Goal: Task Accomplishment & Management: Manage account settings

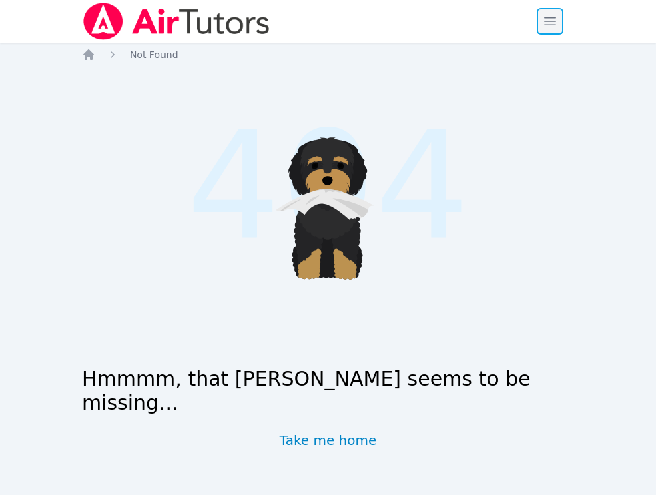
click at [538, 33] on span "button" at bounding box center [549, 21] width 29 height 29
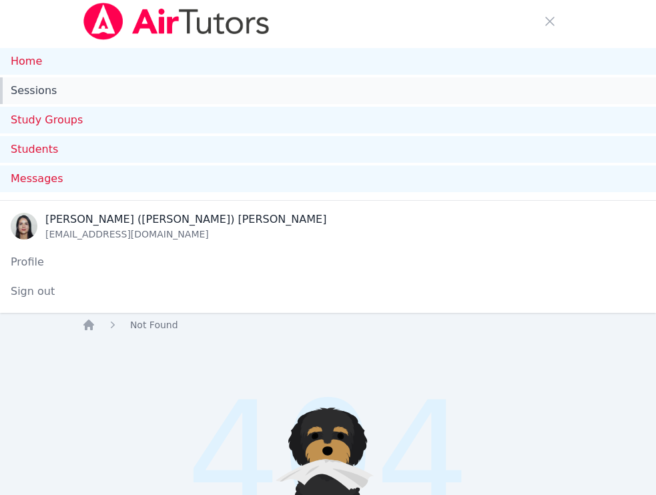
click at [57, 83] on link "Sessions" at bounding box center [328, 90] width 656 height 27
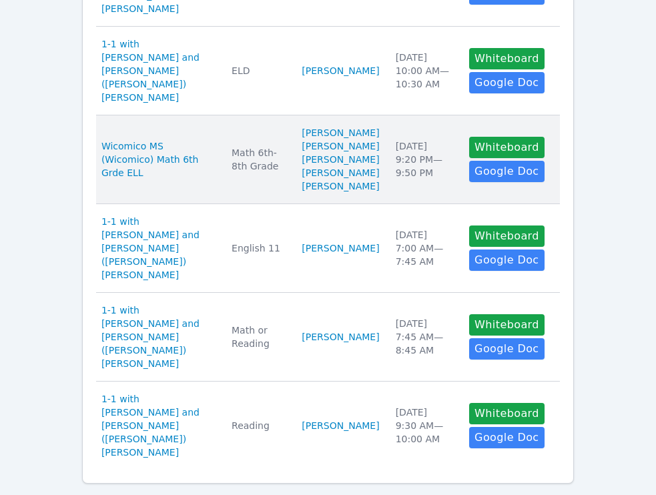
scroll to position [996, 0]
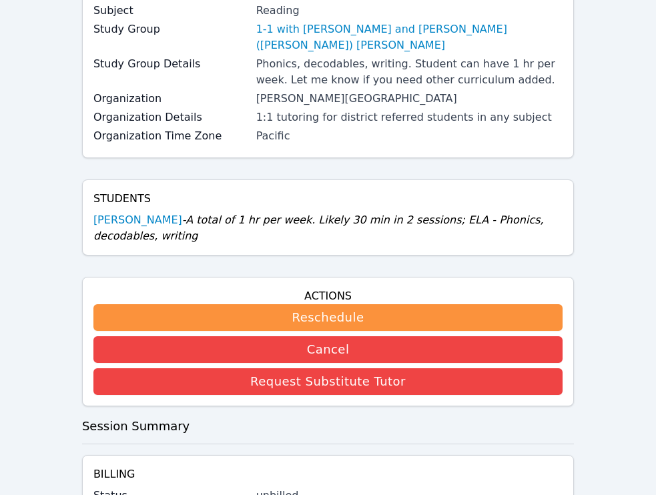
scroll to position [441, 0]
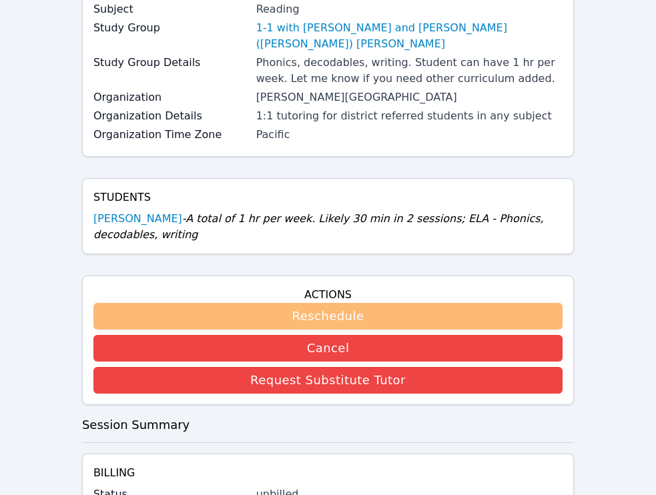
click at [374, 303] on button "Reschedule" at bounding box center [327, 316] width 469 height 27
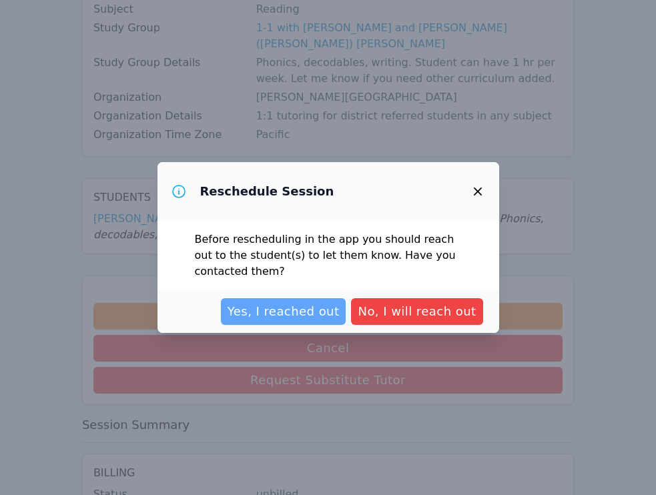
click at [318, 314] on span "Yes, I reached out" at bounding box center [283, 311] width 112 height 19
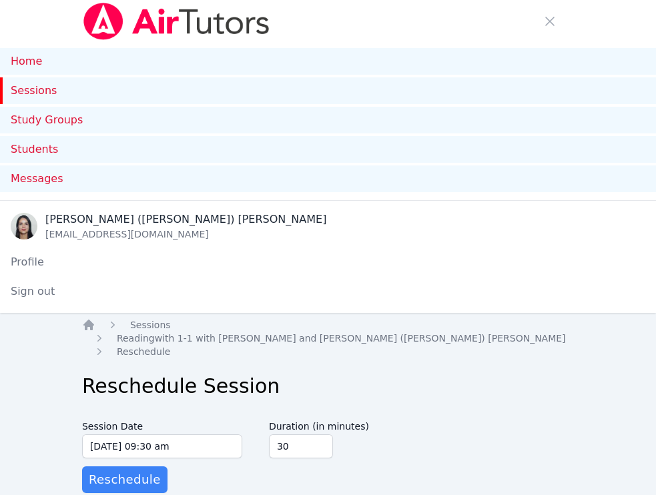
scroll to position [11, 0]
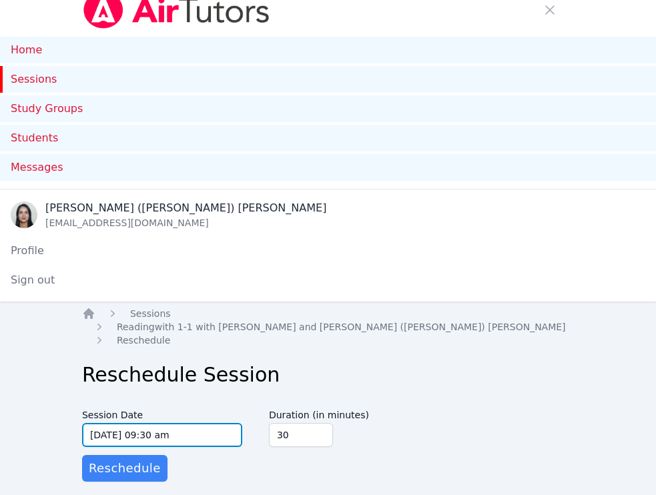
click at [190, 423] on input "[DATE] 09:30 am" at bounding box center [162, 435] width 160 height 24
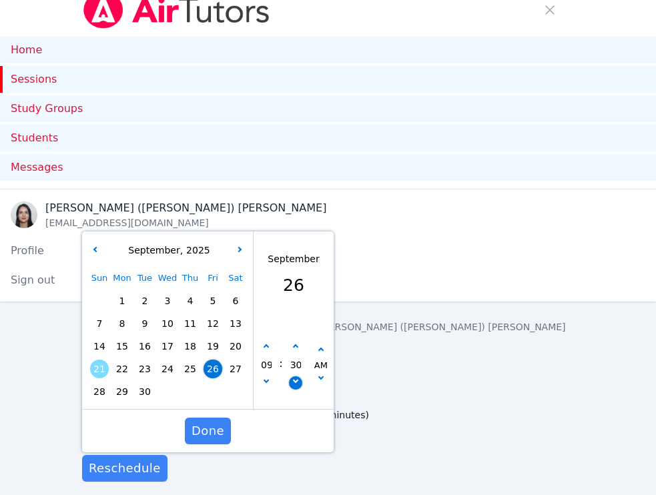
click at [291, 376] on button "button" at bounding box center [295, 382] width 13 height 13
type input "[DATE] 09:25 am"
type input "25"
click at [291, 376] on button "button" at bounding box center [295, 382] width 13 height 13
type input "[DATE] 09:20 am"
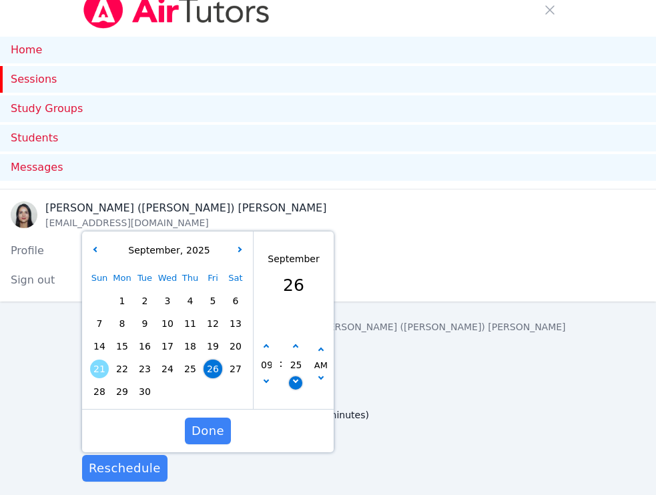
type input "20"
click at [291, 376] on button "button" at bounding box center [295, 382] width 13 height 13
type input "[DATE] 09:15 am"
type input "15"
click at [291, 376] on button "button" at bounding box center [295, 382] width 13 height 13
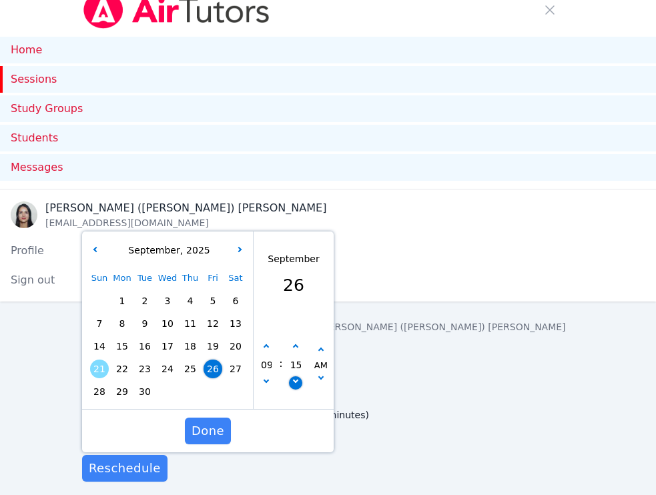
type input "[DATE] 09:10 am"
type input "10"
click at [291, 376] on button "button" at bounding box center [295, 382] width 13 height 13
type input "[DATE] 09:05 am"
type input "05"
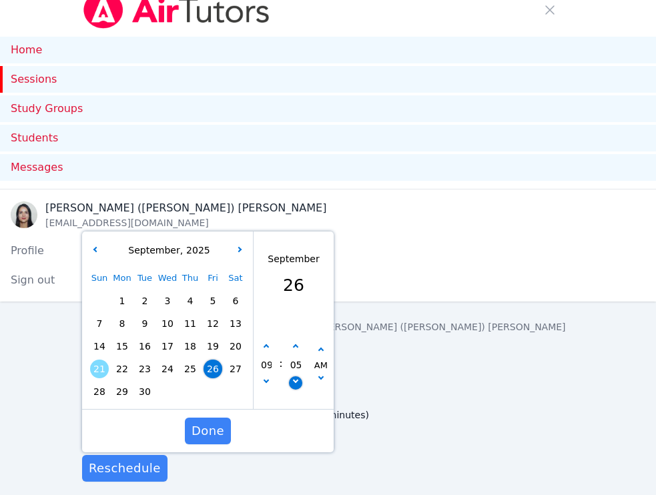
click at [291, 376] on button "button" at bounding box center [295, 382] width 13 height 13
type input "[DATE] 09:00 am"
type input "00"
click at [399, 378] on div "Reschedule Session Session Date [DATE] 09:00 am [DATE] 9:00 am [DATE] Sun Mon T…" at bounding box center [328, 422] width 492 height 119
click at [196, 422] on span "Done" at bounding box center [207, 431] width 33 height 19
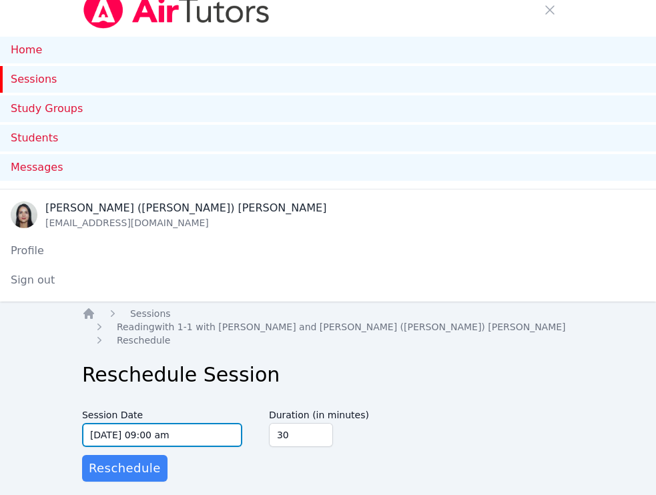
click at [186, 423] on input "[DATE] 09:00 am" at bounding box center [162, 435] width 160 height 24
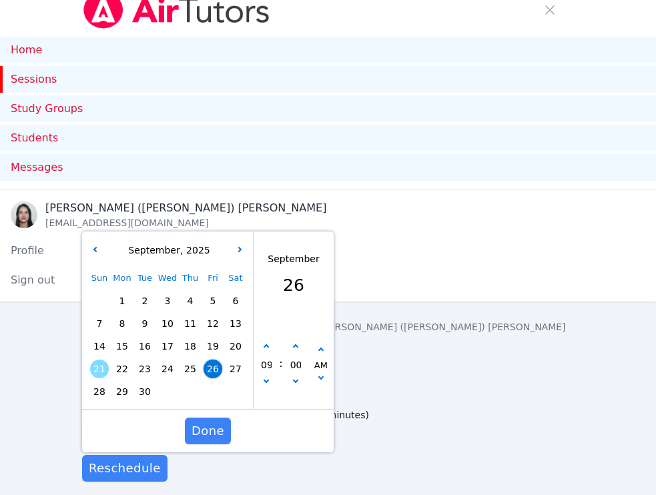
click at [391, 418] on div "Duration (in minutes) 30" at bounding box center [333, 425] width 128 height 44
click at [208, 422] on span "Done" at bounding box center [207, 431] width 33 height 19
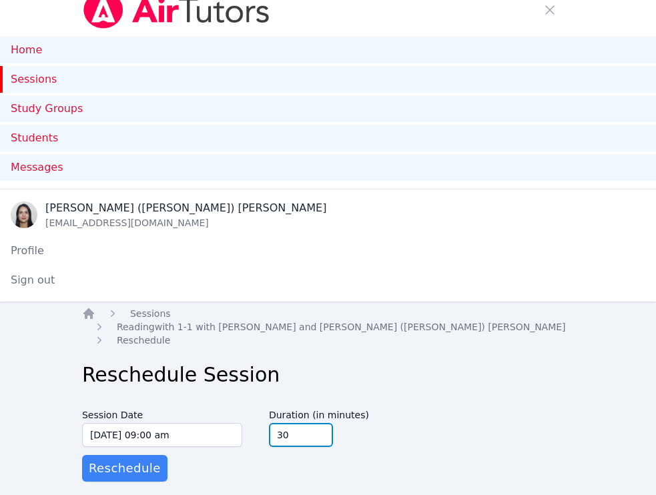
click at [320, 423] on input "45" at bounding box center [301, 435] width 64 height 24
type input "60"
click at [320, 423] on input "60" at bounding box center [301, 435] width 64 height 24
click at [258, 453] on form "Session Date [DATE] 09:00 am [DATE] 9:00 am Duration (in minutes) 60 Reschedule" at bounding box center [328, 442] width 492 height 79
click at [152, 460] on span "Reschedule" at bounding box center [125, 468] width 72 height 19
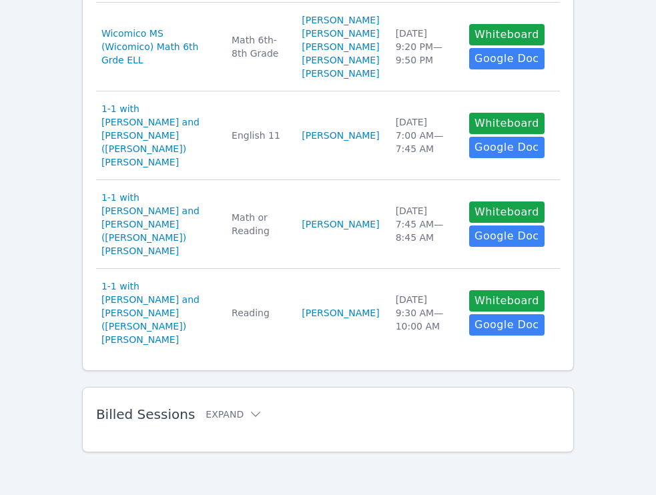
scroll to position [1167, 0]
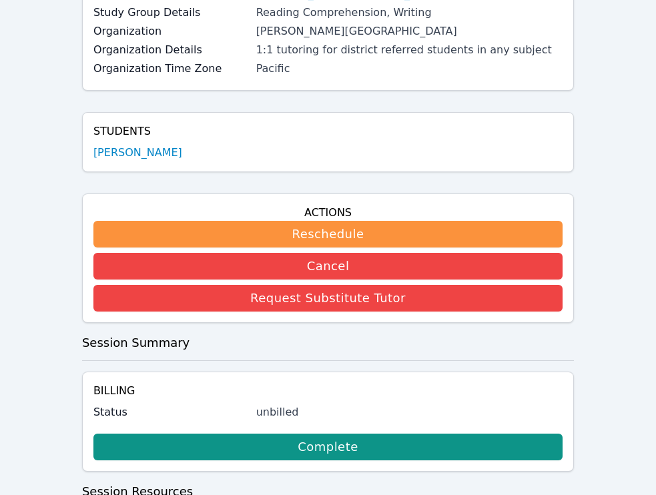
scroll to position [528, 0]
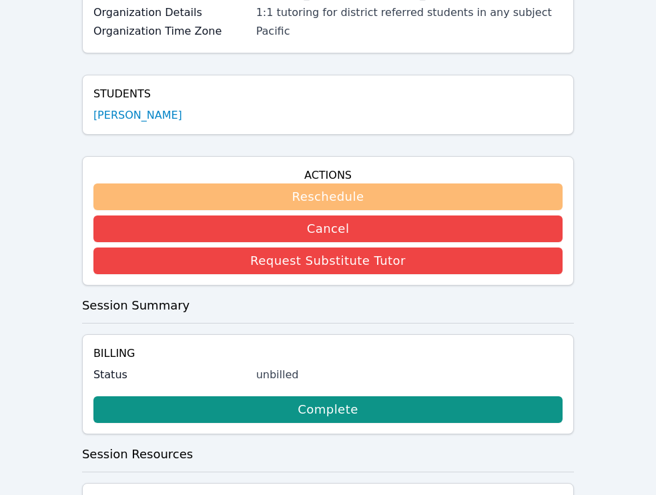
click at [324, 187] on button "Reschedule" at bounding box center [327, 196] width 469 height 27
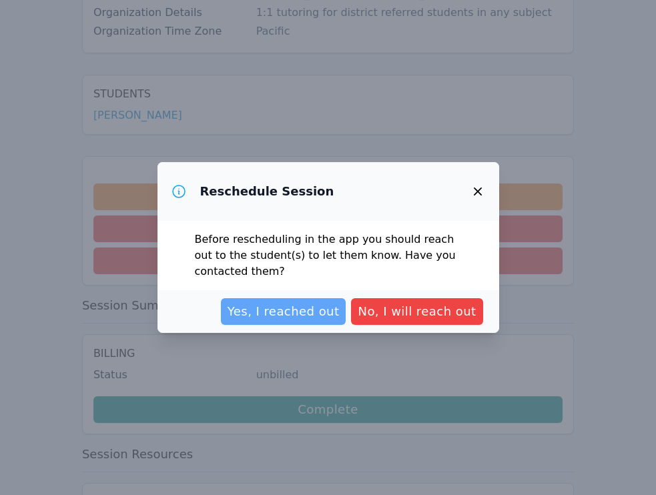
click at [292, 322] on button "Yes, I reached out" at bounding box center [283, 311] width 125 height 27
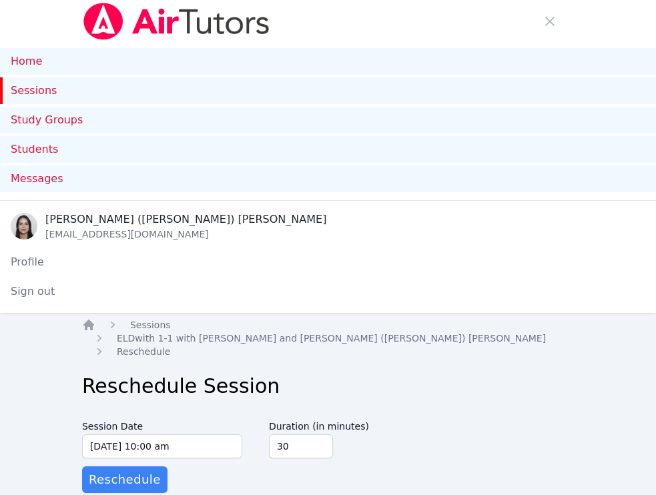
scroll to position [11, 0]
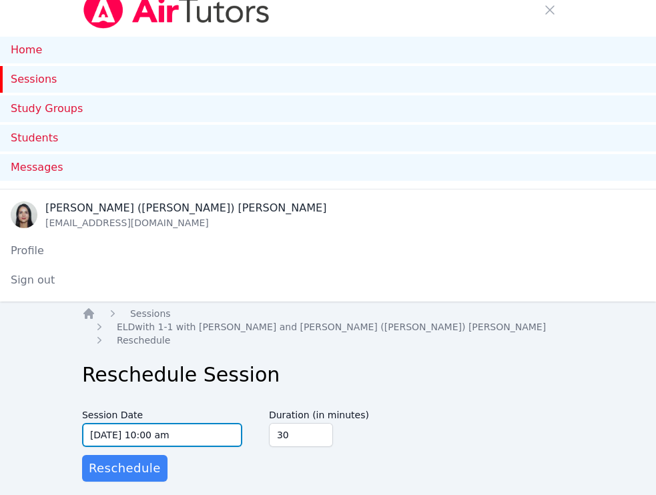
click at [167, 423] on input "[DATE] 10:00 am" at bounding box center [162, 435] width 160 height 24
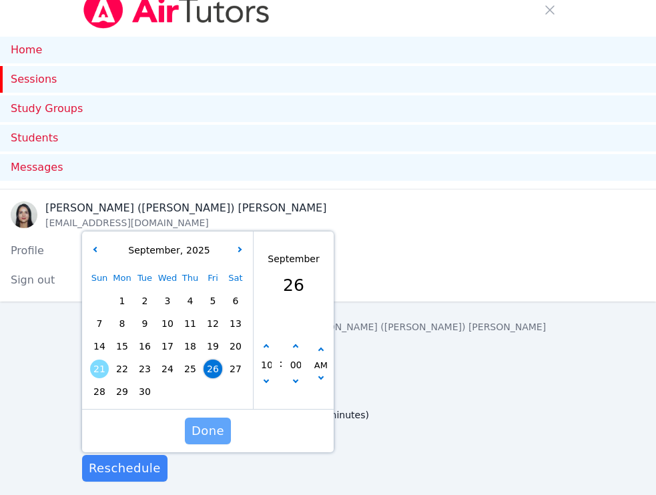
click at [201, 425] on span "Done" at bounding box center [207, 431] width 33 height 19
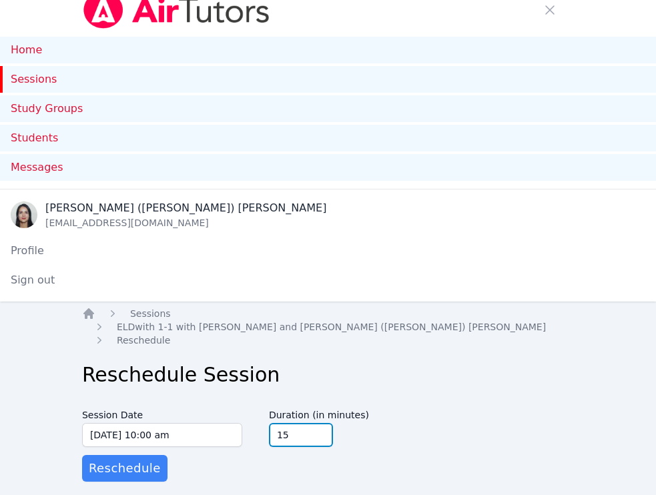
click at [321, 428] on input "15" at bounding box center [301, 435] width 64 height 24
click at [321, 423] on input "30" at bounding box center [301, 435] width 64 height 24
click at [321, 423] on input "45" at bounding box center [301, 435] width 64 height 24
type input "60"
click at [321, 423] on input "60" at bounding box center [301, 435] width 64 height 24
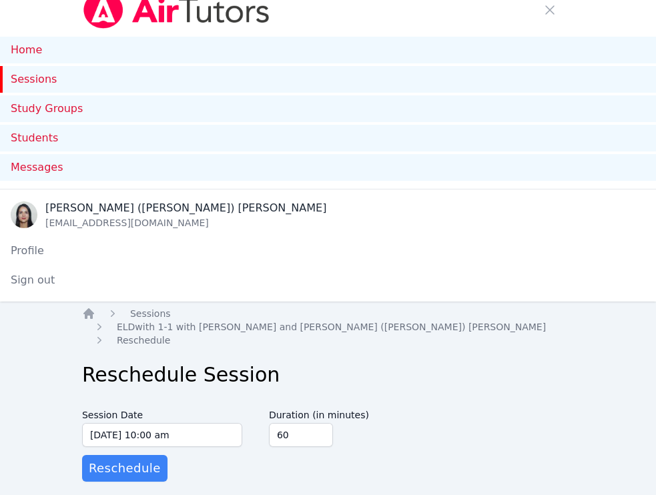
click at [391, 388] on div "Reschedule Session Session Date [DATE] 10:00 am [DATE] 10:00 am Duration (in mi…" at bounding box center [328, 422] width 492 height 119
click at [137, 459] on span "Reschedule" at bounding box center [125, 468] width 72 height 19
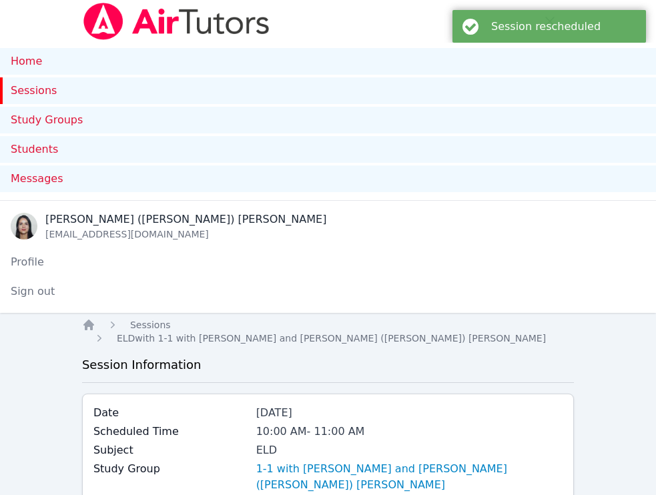
click at [47, 90] on link "Sessions" at bounding box center [328, 90] width 656 height 27
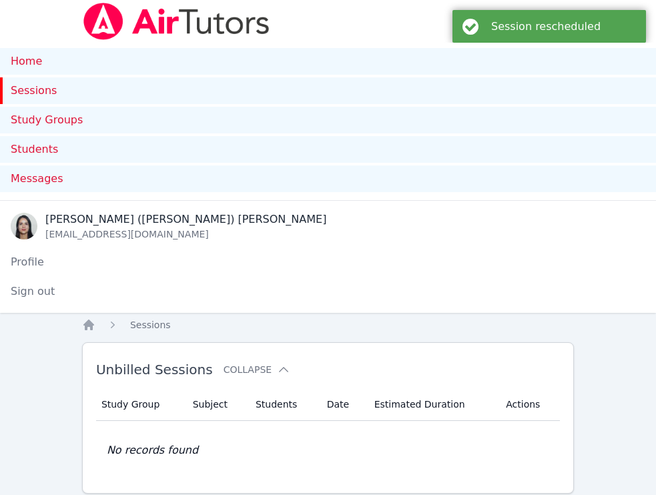
click at [636, 23] on div "Session rescheduled" at bounding box center [548, 26] width 193 height 33
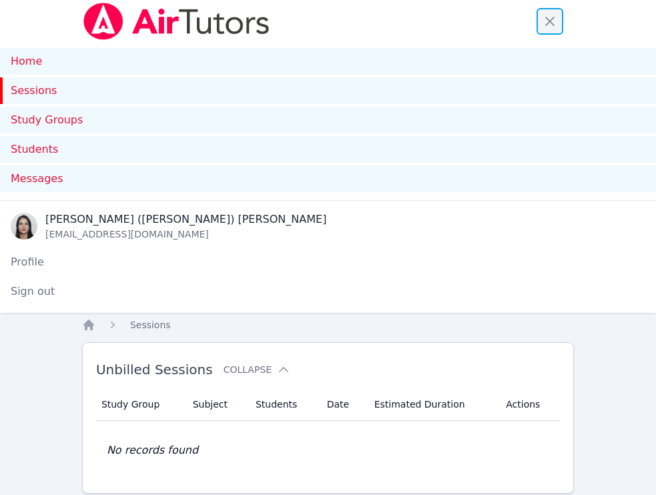
click at [555, 24] on span "button" at bounding box center [549, 21] width 29 height 29
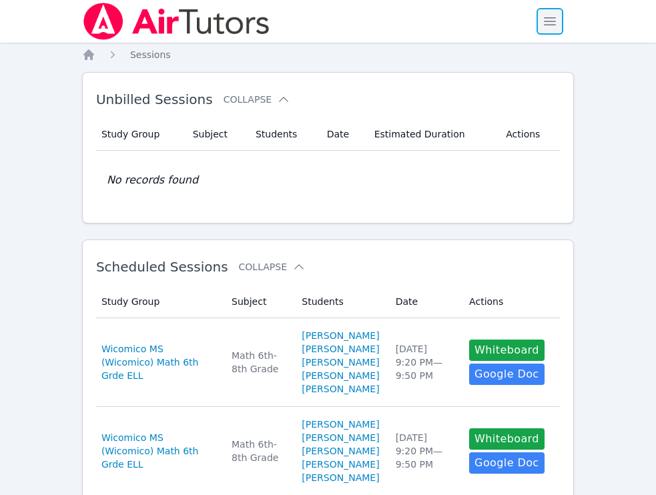
click at [544, 17] on span "button" at bounding box center [549, 21] width 29 height 29
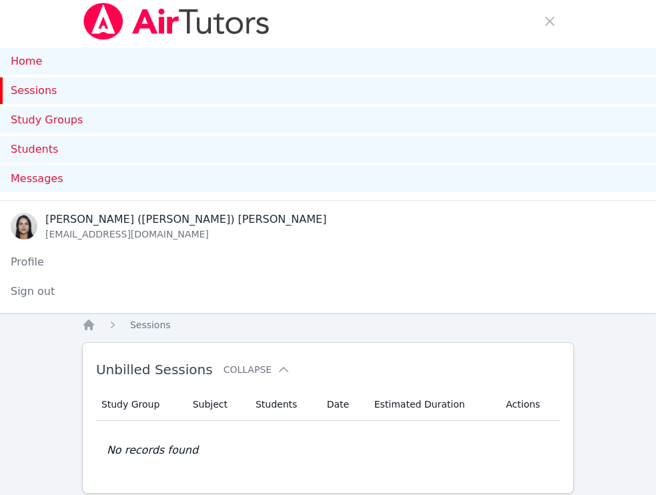
click at [41, 85] on link "Sessions" at bounding box center [328, 90] width 656 height 27
click at [552, 27] on span "button" at bounding box center [549, 21] width 29 height 29
